Goal: Find specific page/section: Find specific page/section

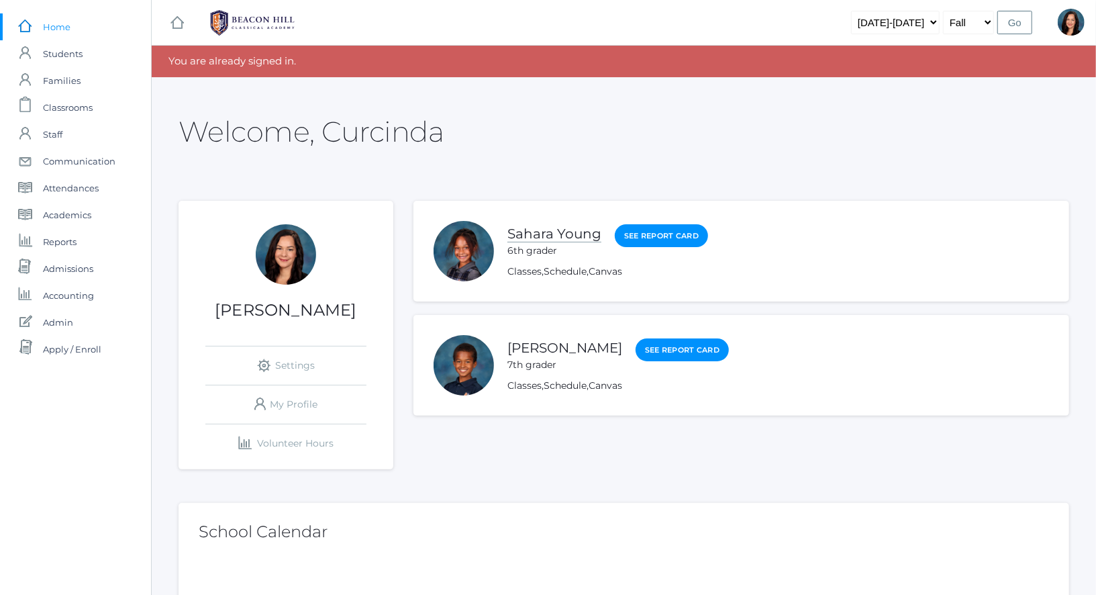
click at [573, 238] on link "Sahara Young" at bounding box center [555, 234] width 94 height 17
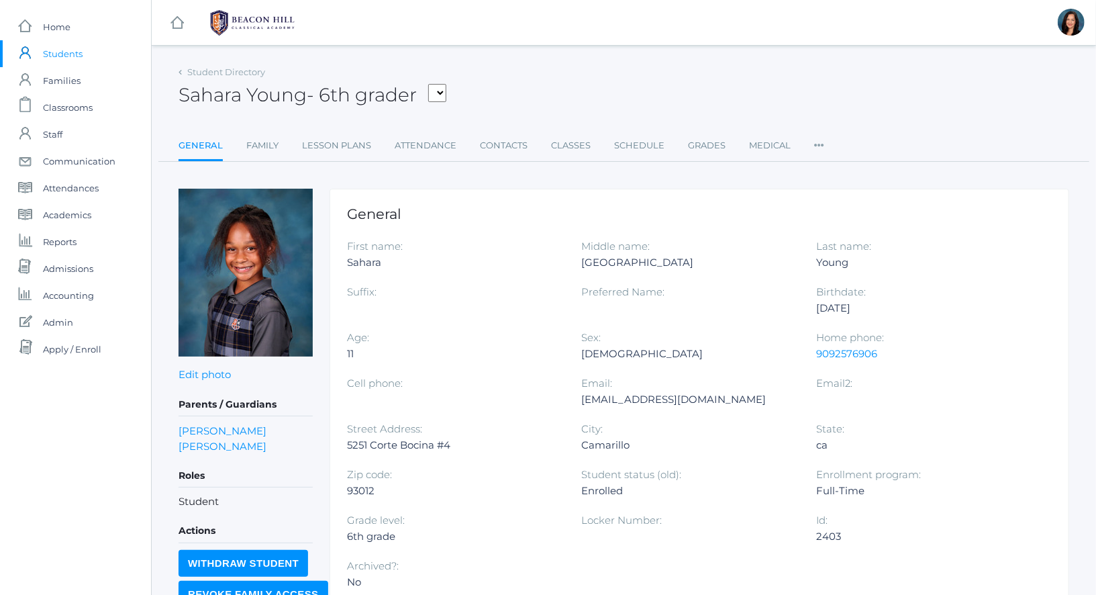
click at [444, 95] on select "Baron, Cruz Beaty, Nathan Bradley, Asher Bradley, Finnley Bradley, Micah Burke,…" at bounding box center [437, 93] width 18 height 18
click at [46, 54] on span "Students" at bounding box center [63, 53] width 40 height 27
click at [69, 58] on span "Students" at bounding box center [63, 53] width 40 height 27
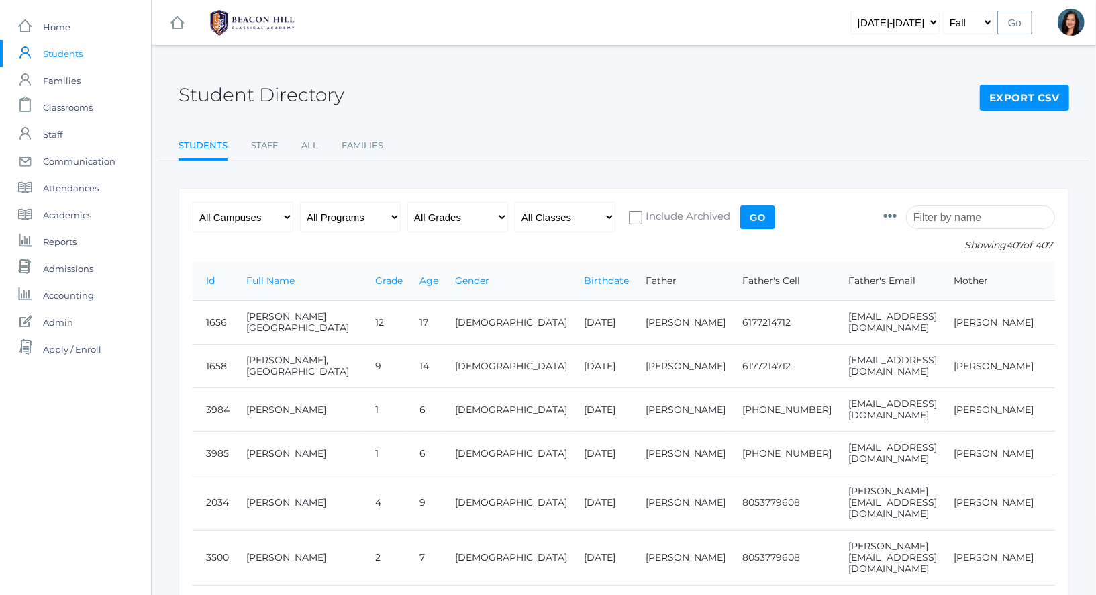
click at [967, 220] on input "search" at bounding box center [980, 216] width 149 height 23
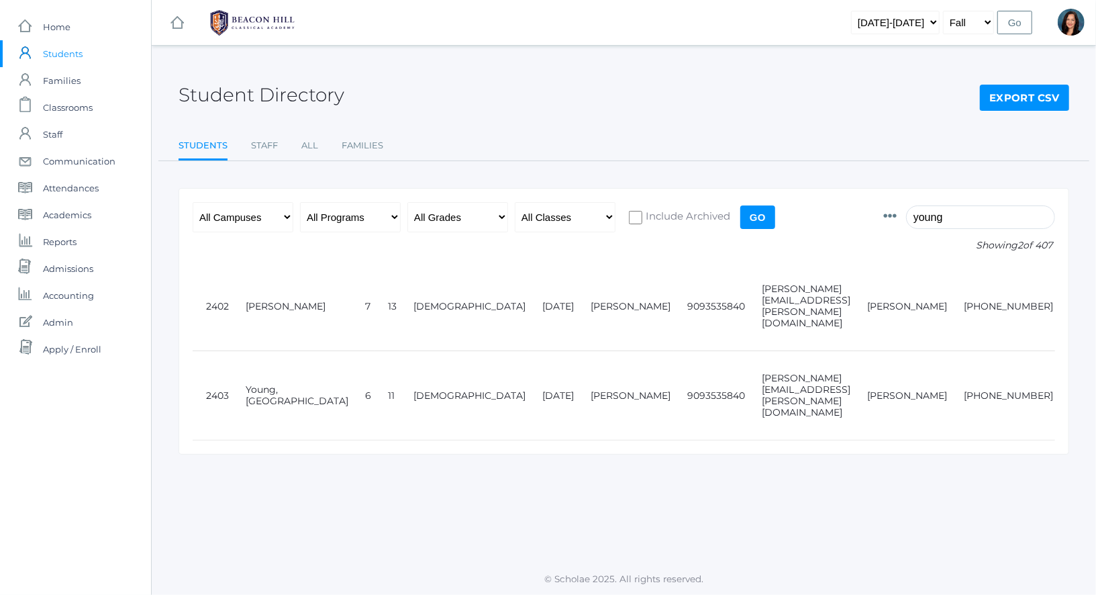
click at [991, 222] on input "young" at bounding box center [980, 216] width 149 height 23
type input "young"
click at [755, 227] on input "Go" at bounding box center [757, 216] width 35 height 23
click at [51, 24] on span "Home" at bounding box center [57, 26] width 28 height 27
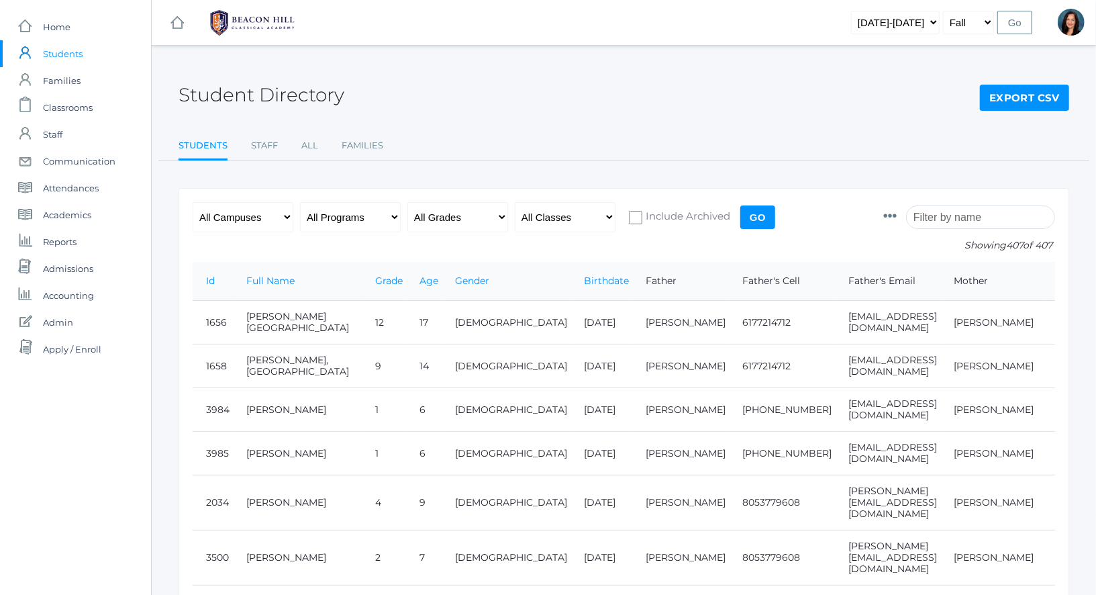
click at [499, 105] on div "Student Directory Export CSV" at bounding box center [624, 87] width 891 height 50
